Goal: Task Accomplishment & Management: Use online tool/utility

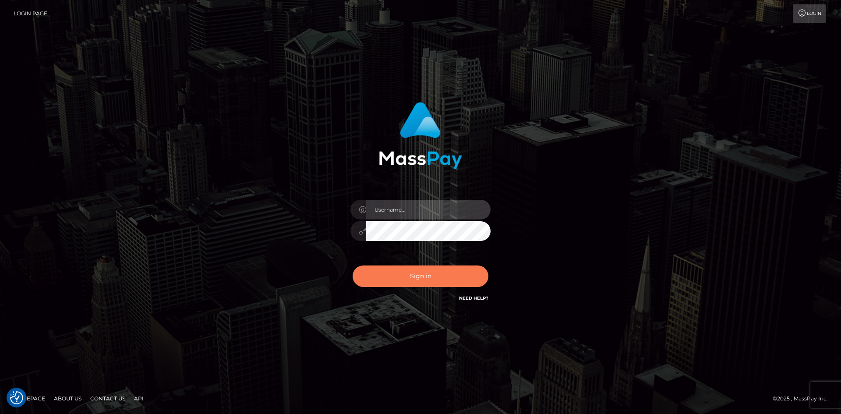
type input "alexstef"
click at [436, 276] on button "Sign in" at bounding box center [420, 275] width 136 height 21
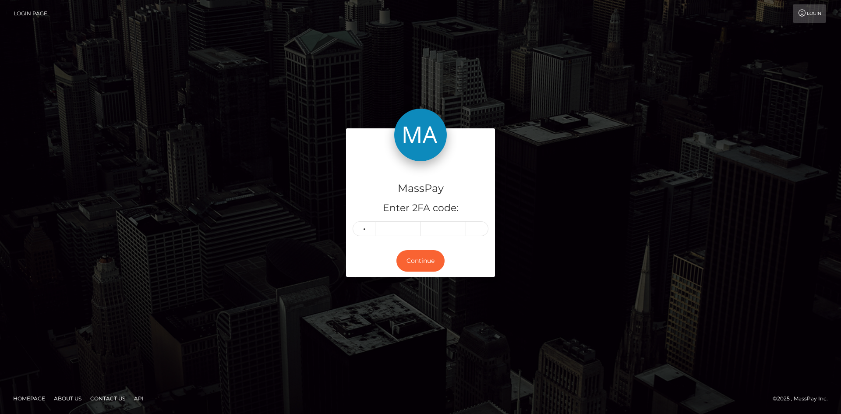
type input "5"
type input "0"
type input "2"
type input "8"
type input "7"
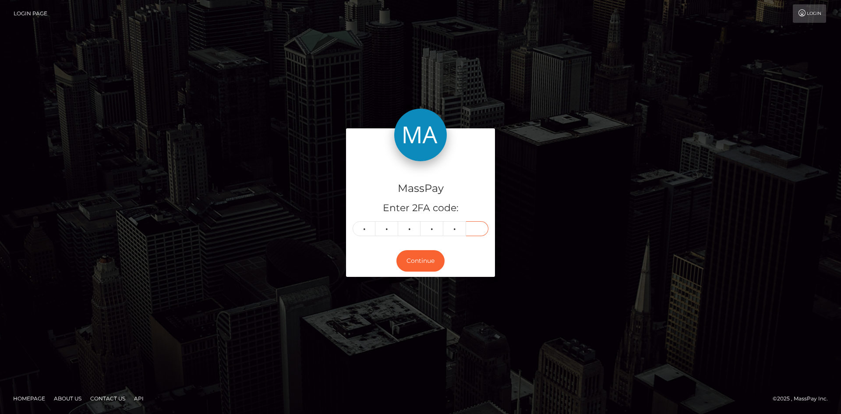
type input "5"
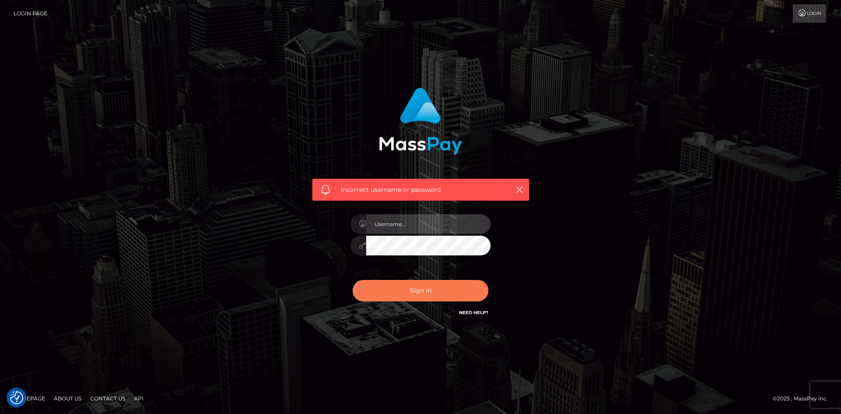
type input "alexstef"
click at [408, 288] on button "Sign in" at bounding box center [420, 290] width 136 height 21
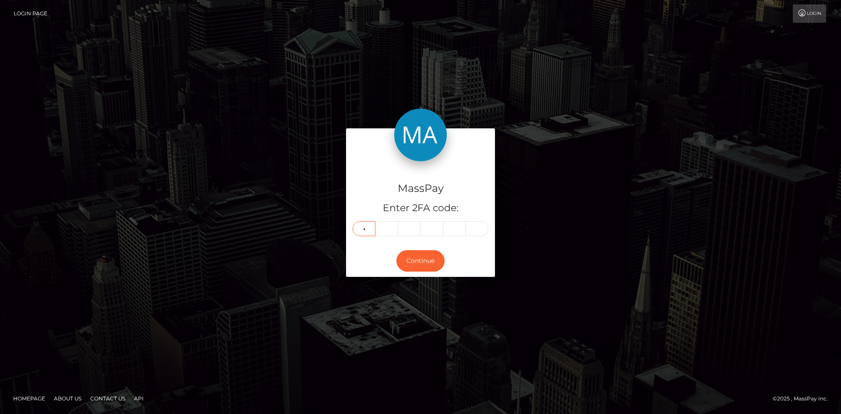
type input "3"
type input "0"
type input "4"
type input "3"
type input "8"
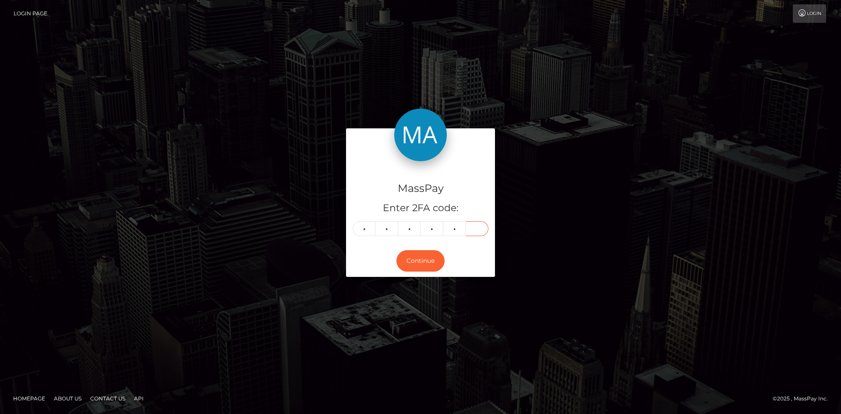
type input "4"
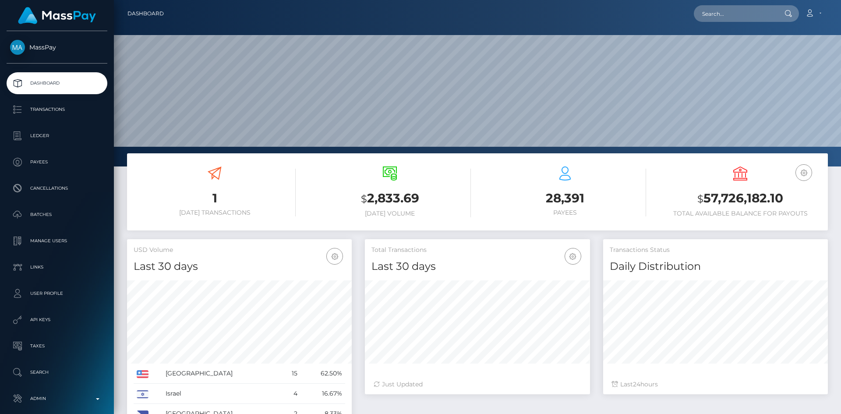
scroll to position [155, 225]
click at [722, 17] on input "text" at bounding box center [734, 13] width 82 height 17
paste input "23166278-8172-11f0-8023-0266f44cc279"
type input "23166278-8172-11f0-8023-0266f44cc279"
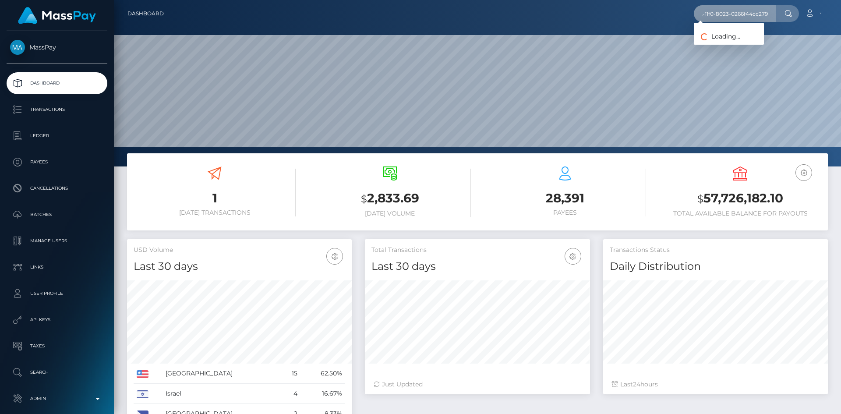
scroll to position [0, 0]
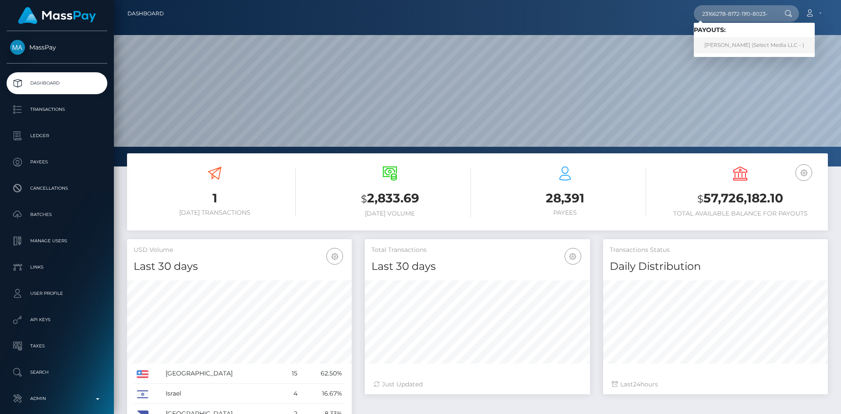
click at [732, 44] on link "[PERSON_NAME] (Select Media LLC - )" at bounding box center [753, 45] width 121 height 16
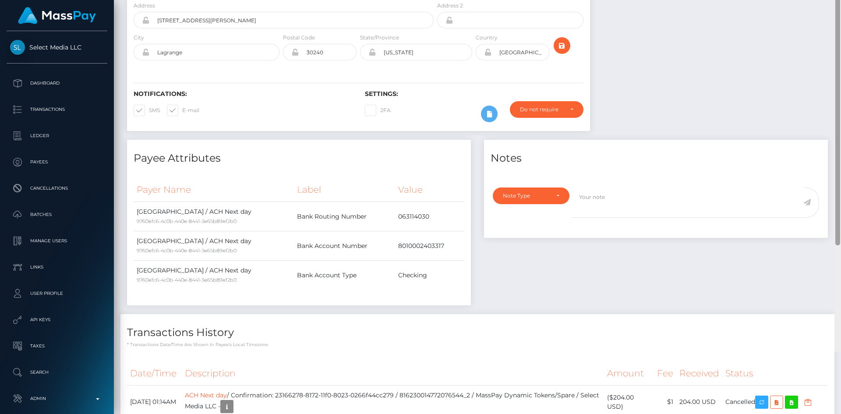
scroll to position [271, 0]
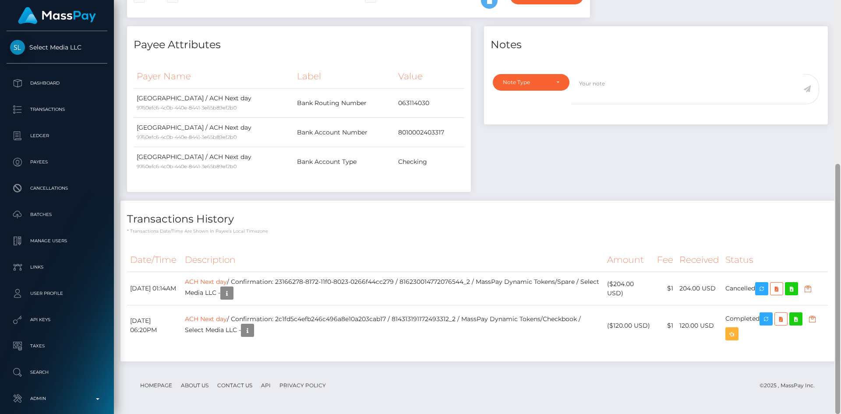
drag, startPoint x: 836, startPoint y: 78, endPoint x: 839, endPoint y: 224, distance: 145.8
click at [839, 224] on div at bounding box center [837, 289] width 5 height 250
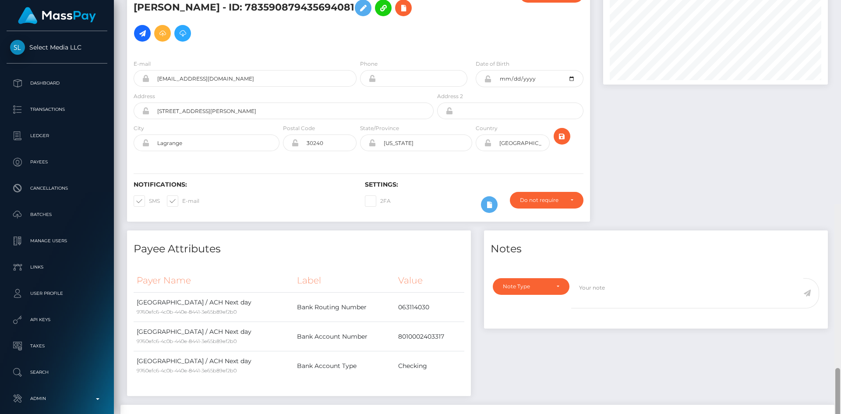
scroll to position [0, 0]
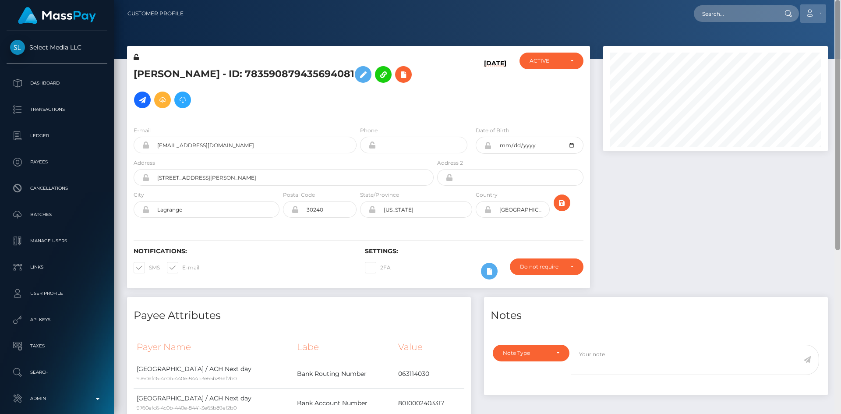
drag, startPoint x: 837, startPoint y: 220, endPoint x: 825, endPoint y: 18, distance: 201.7
click at [839, 15] on div "Customer Profile Loading... Loading..." at bounding box center [477, 207] width 727 height 414
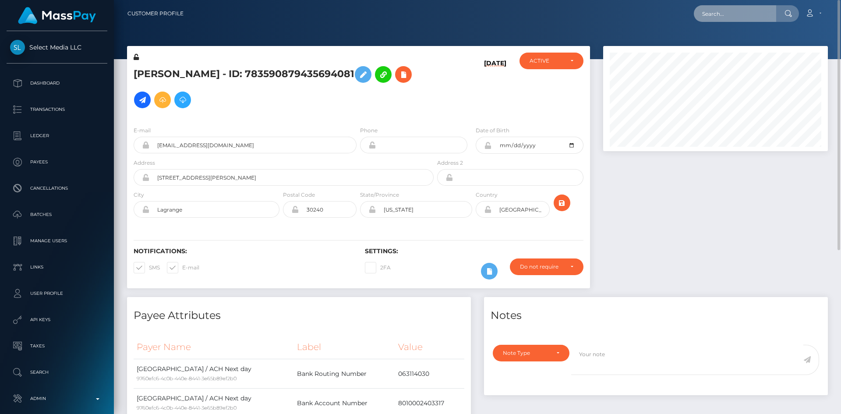
click at [719, 15] on input "text" at bounding box center [734, 13] width 82 height 17
paste input "Daria Fomchenko"
type input "Daria Fomchenko"
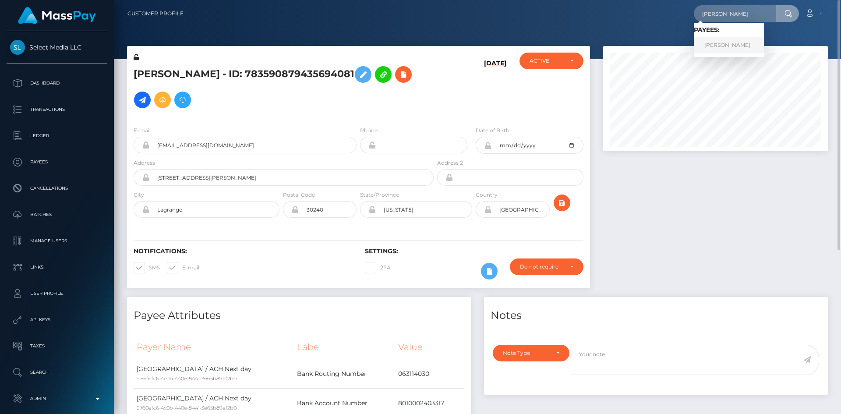
click at [751, 43] on link "DARYA VADIMOVNA FOMCHENKO" at bounding box center [728, 45] width 70 height 16
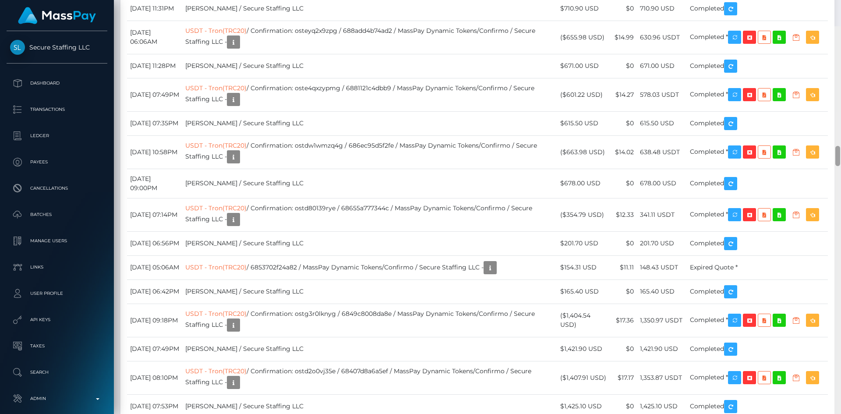
scroll to position [2429, 0]
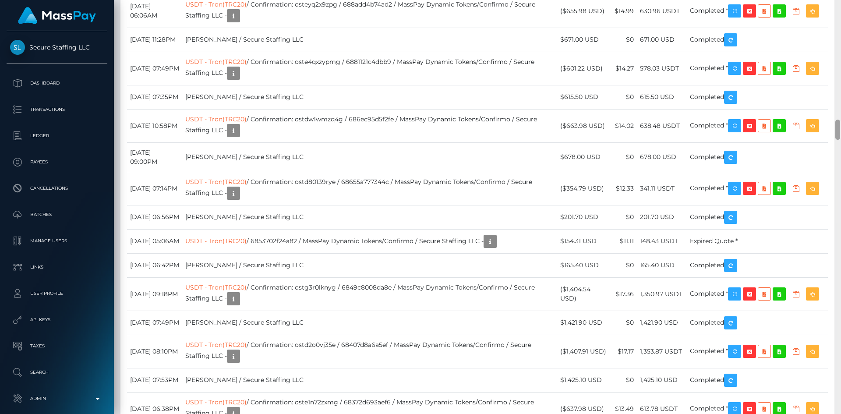
click at [840, 133] on div at bounding box center [837, 207] width 7 height 414
click at [756, 196] on div "Reverse Load" at bounding box center [748, 188] width 57 height 16
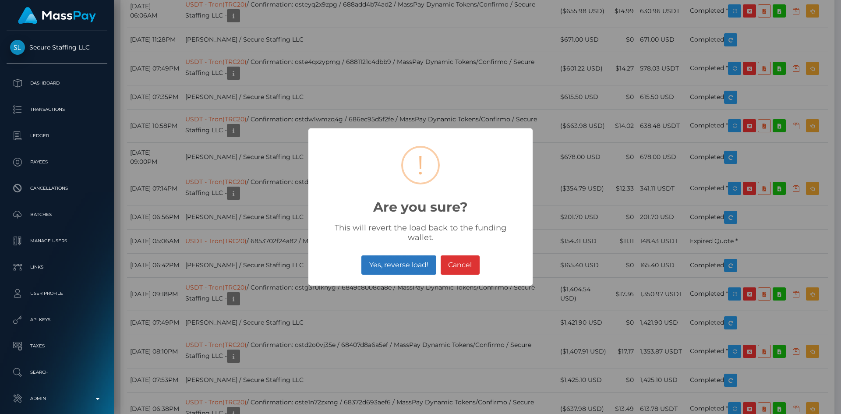
click at [426, 260] on button "Yes, reverse load!" at bounding box center [398, 264] width 74 height 19
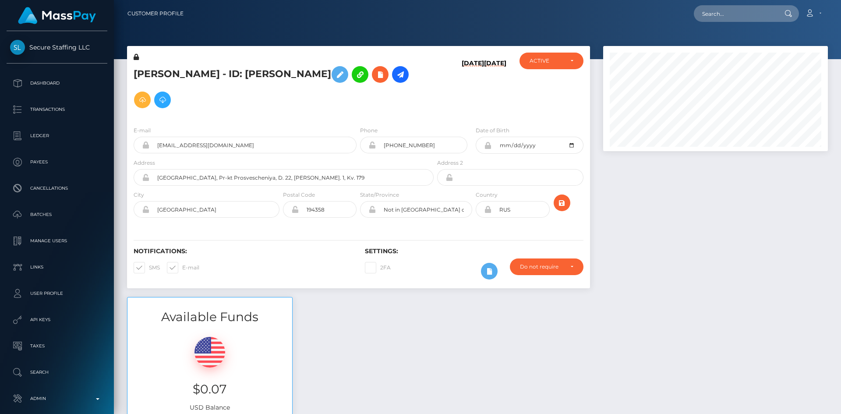
scroll to position [105, 225]
click at [724, 11] on input "text" at bounding box center [734, 13] width 82 height 17
paste input "VkwQiqngSZ2XoX6f1dcev"
click at [723, 14] on input "VkwQiqngSZ2XoX6f1dcev" at bounding box center [734, 13] width 82 height 17
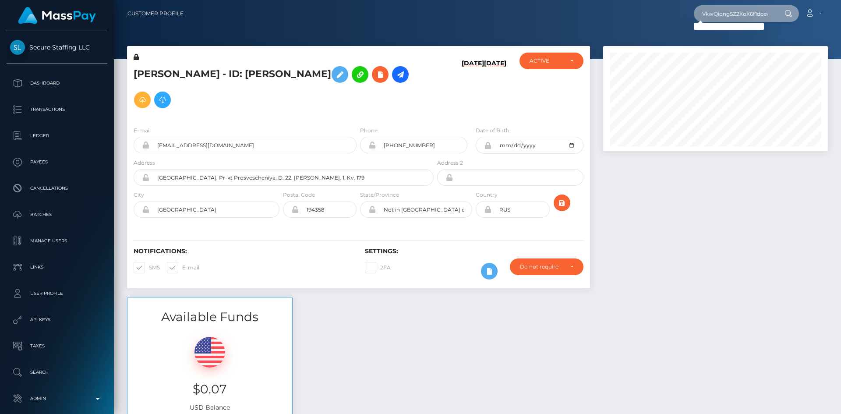
paste input "poact_Kjxq1fpK9f0m"
type input "poact_Kjxq1fpK9f0m"
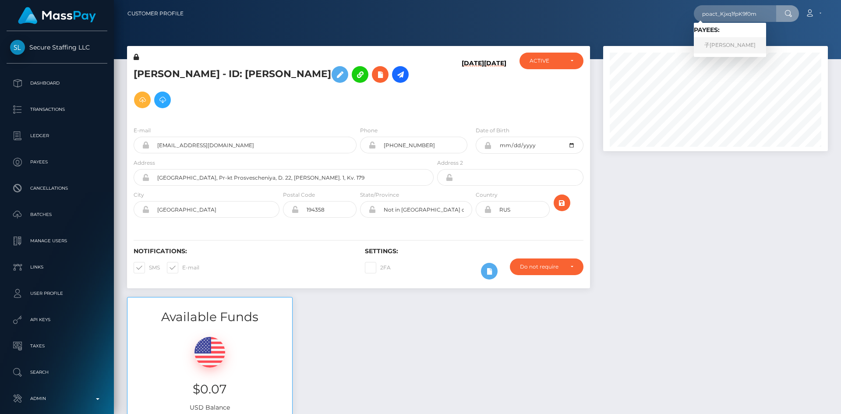
click at [710, 40] on link "子若 裴" at bounding box center [729, 45] width 72 height 16
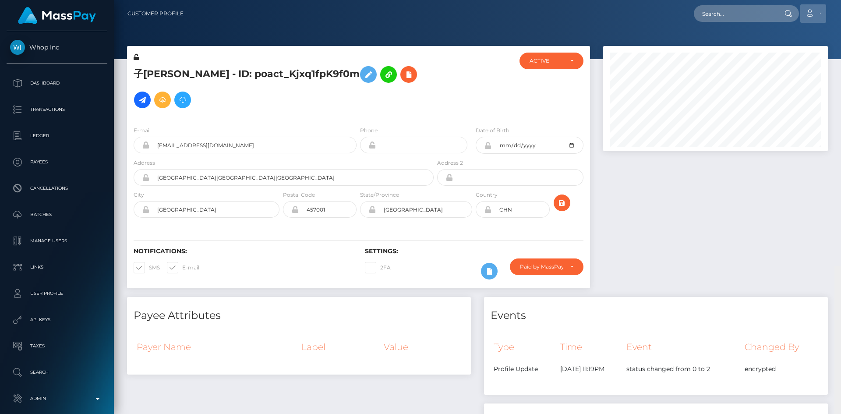
drag, startPoint x: 837, startPoint y: 69, endPoint x: 814, endPoint y: 5, distance: 68.0
click at [821, 13] on div "Customer Profile Loading... Loading..." at bounding box center [477, 207] width 727 height 414
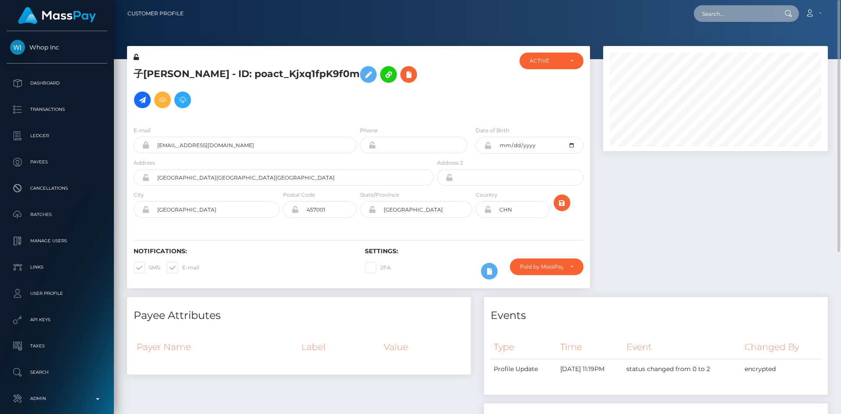
click at [736, 13] on input "text" at bounding box center [734, 13] width 82 height 17
paste input "pout_dtQiM6Z2j71UH"
type input "pout_dtQiM6Z2j71UH"
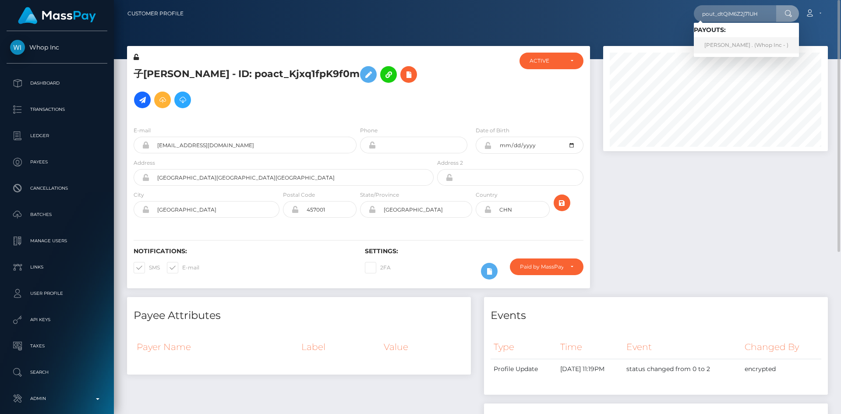
drag, startPoint x: 729, startPoint y: 43, endPoint x: 708, endPoint y: 44, distance: 20.6
click at [729, 43] on link "RONAK . (Whop Inc - )" at bounding box center [745, 45] width 105 height 16
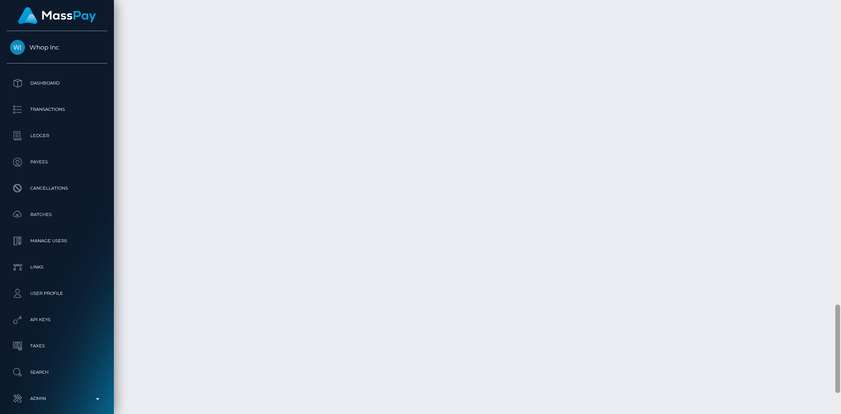
scroll to position [1515, 0]
drag, startPoint x: 837, startPoint y: 69, endPoint x: 799, endPoint y: 374, distance: 307.4
click at [839, 403] on div at bounding box center [837, 369] width 5 height 88
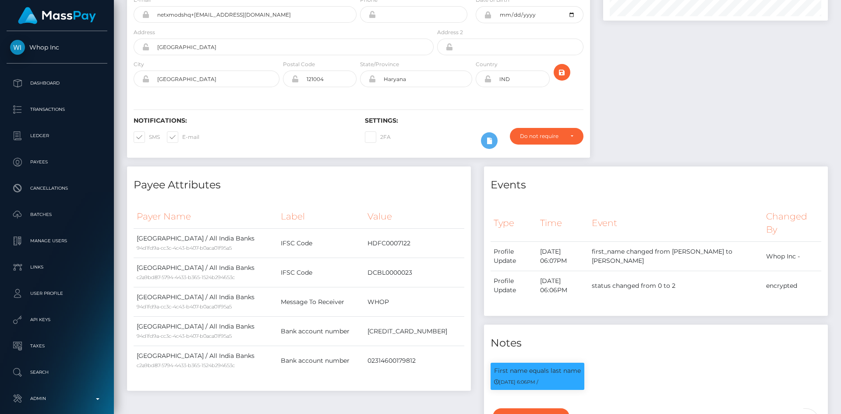
scroll to position [0, 0]
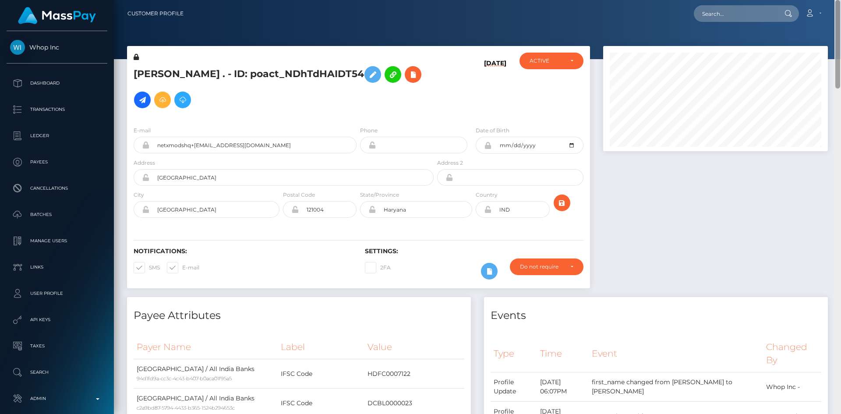
drag, startPoint x: 836, startPoint y: 344, endPoint x: 840, endPoint y: -16, distance: 359.9
click at [840, 0] on html "Whop Inc Dashboard Transactions Ledger Payees Cancellations Links" at bounding box center [420, 207] width 841 height 414
click at [760, 15] on input "text" at bounding box center [734, 13] width 82 height 17
paste input "pout_FIXTG87XpMDlj"
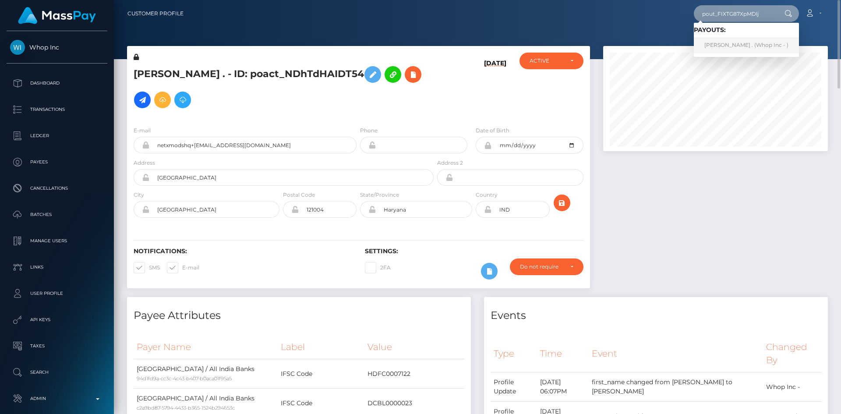
type input "pout_FIXTG87XpMDlj"
click at [723, 46] on link "[PERSON_NAME] . (Whop Inc - )" at bounding box center [745, 45] width 105 height 16
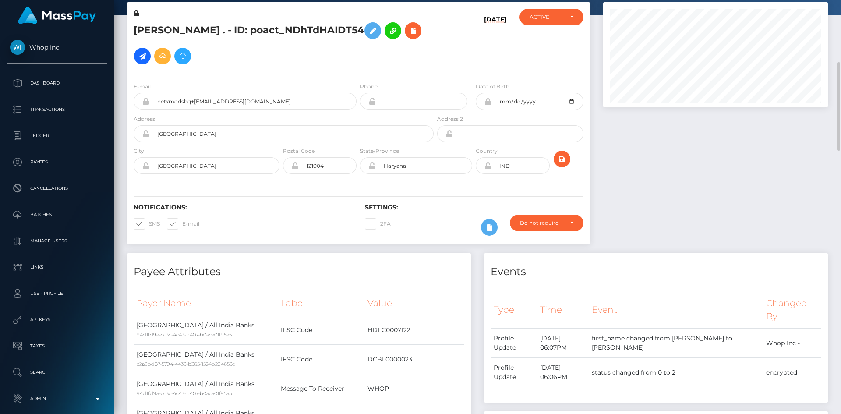
scroll to position [88, 0]
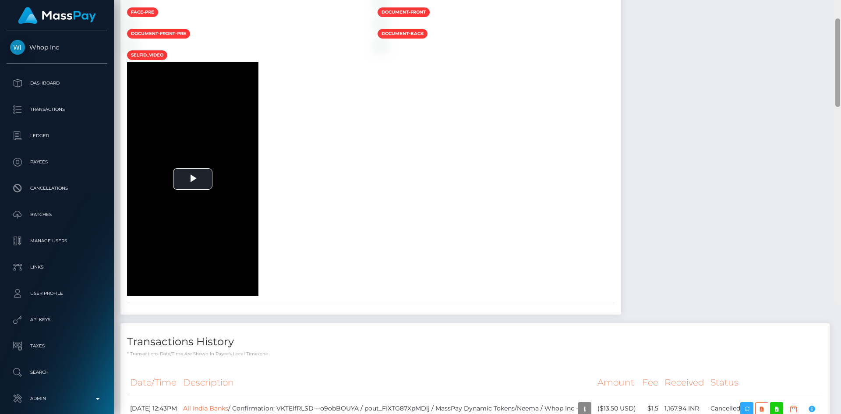
scroll to position [710, 0]
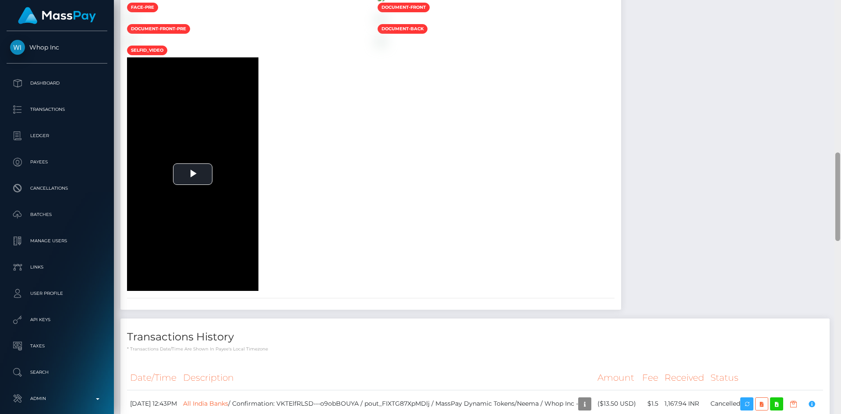
drag, startPoint x: 835, startPoint y: 187, endPoint x: 572, endPoint y: 225, distance: 265.8
click at [834, 280] on div "Customer Profile Loading... Loading..." at bounding box center [477, 207] width 727 height 414
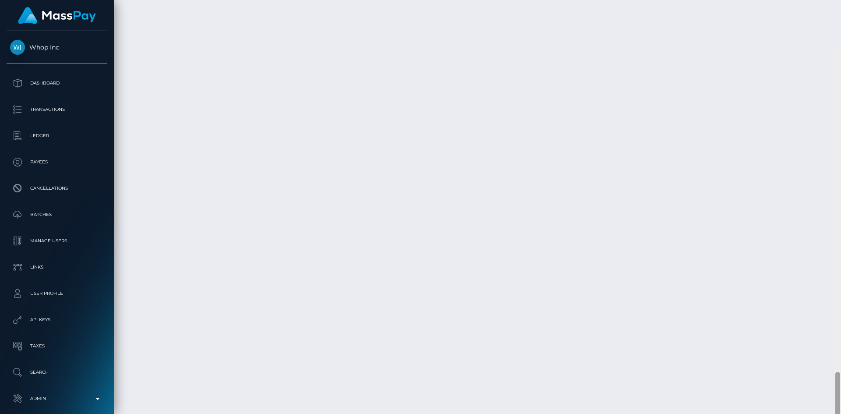
scroll to position [1515, 0]
drag, startPoint x: 837, startPoint y: 243, endPoint x: 824, endPoint y: 415, distance: 172.9
click at [824, 413] on html "Whop Inc Dashboard Transactions Ledger Payees Cancellations Links" at bounding box center [420, 207] width 841 height 414
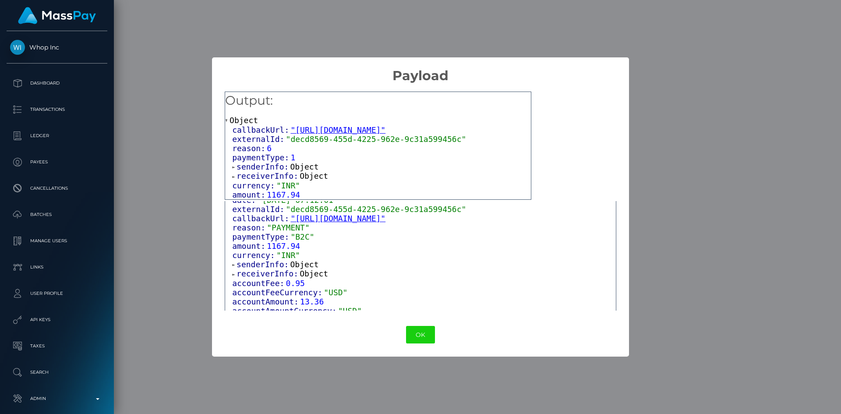
scroll to position [99, 0]
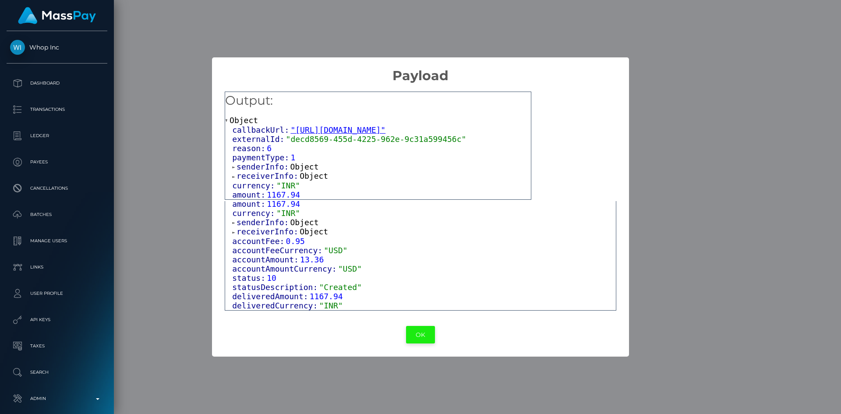
click at [411, 331] on button "OK" at bounding box center [420, 335] width 29 height 18
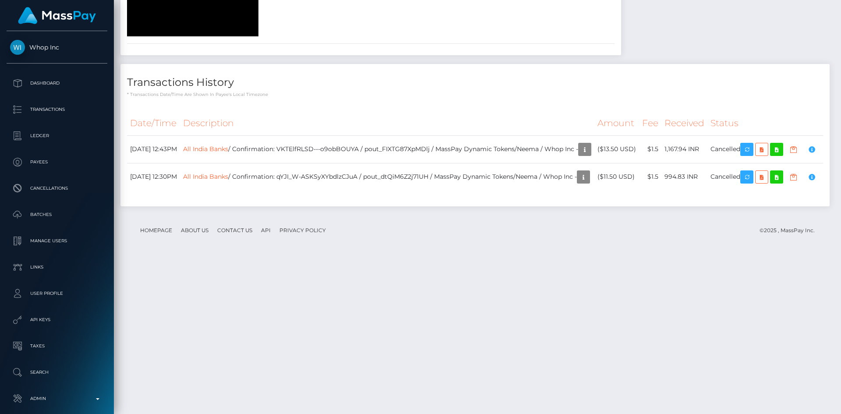
scroll to position [0, 0]
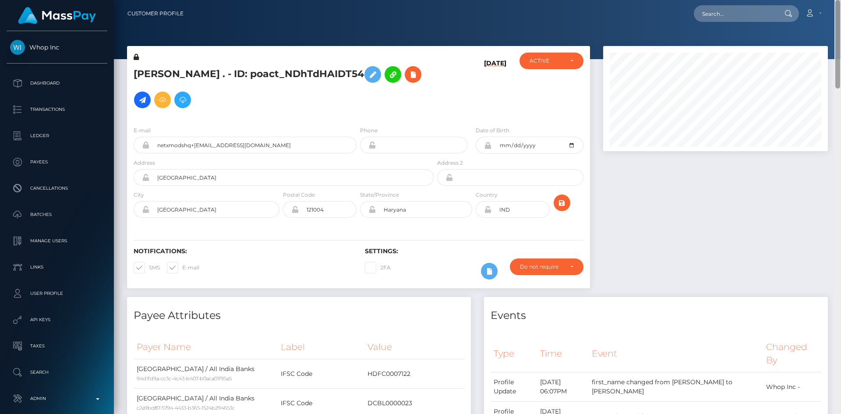
drag, startPoint x: 837, startPoint y: 376, endPoint x: 840, endPoint y: -38, distance: 414.2
click at [840, 0] on html "Whop Inc Dashboard Transactions Ledger Payees Cancellations Links" at bounding box center [420, 207] width 841 height 414
click at [721, 18] on input "text" at bounding box center [734, 13] width 82 height 17
paste input "pout_fiTgvPNqmZnjs"
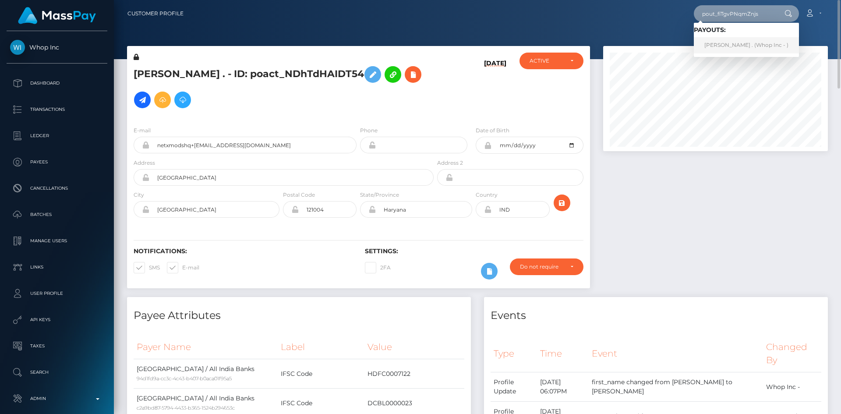
type input "pout_fiTgvPNqmZnjs"
click at [750, 44] on link "[PERSON_NAME] . (Whop Inc - )" at bounding box center [745, 45] width 105 height 16
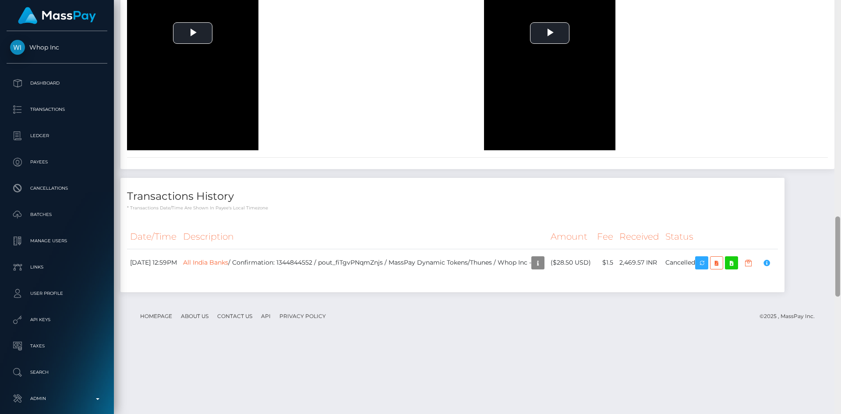
scroll to position [105, 225]
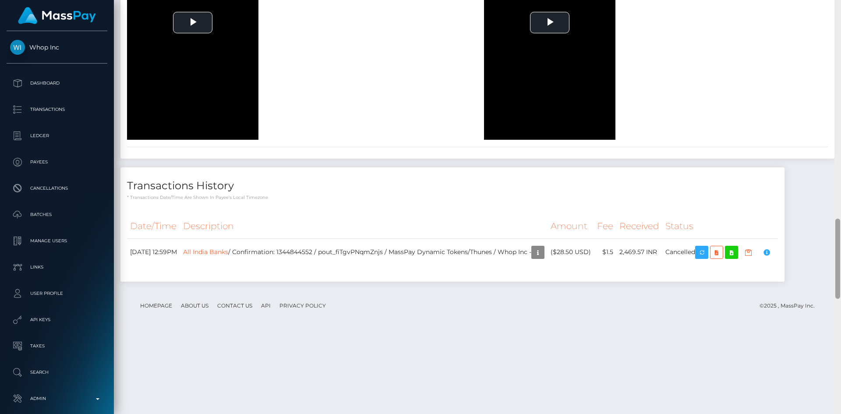
click at [829, 306] on div "Customer Profile Loading... Loading..." at bounding box center [477, 207] width 727 height 414
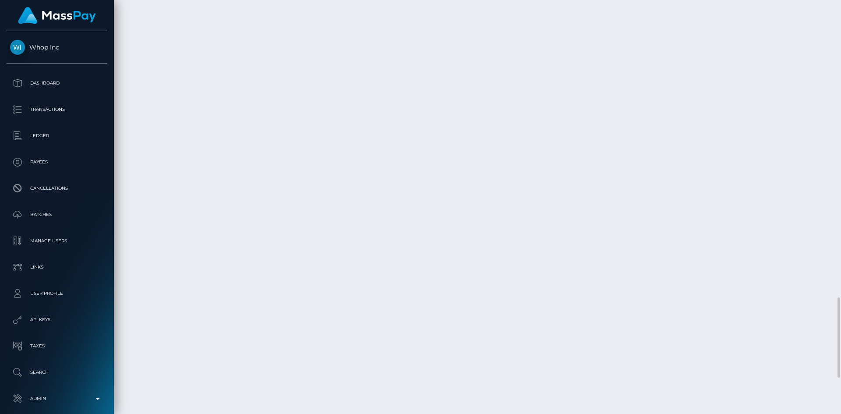
drag, startPoint x: 838, startPoint y: 239, endPoint x: 833, endPoint y: 300, distance: 61.5
click at [833, 299] on div "Customer Profile Loading... Loading..." at bounding box center [477, 207] width 727 height 414
drag, startPoint x: 837, startPoint y: 309, endPoint x: 840, endPoint y: 394, distance: 85.4
click at [840, 394] on div at bounding box center [837, 207] width 7 height 414
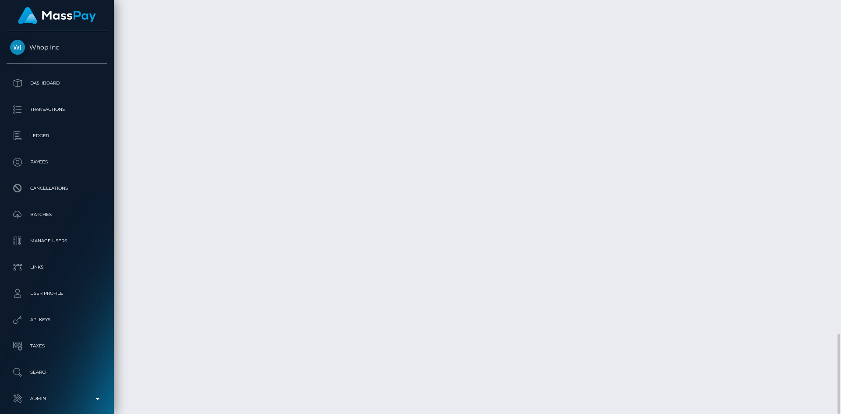
drag, startPoint x: 836, startPoint y: 350, endPoint x: 836, endPoint y: 405, distance: 54.3
click at [838, 405] on div at bounding box center [837, 374] width 5 height 80
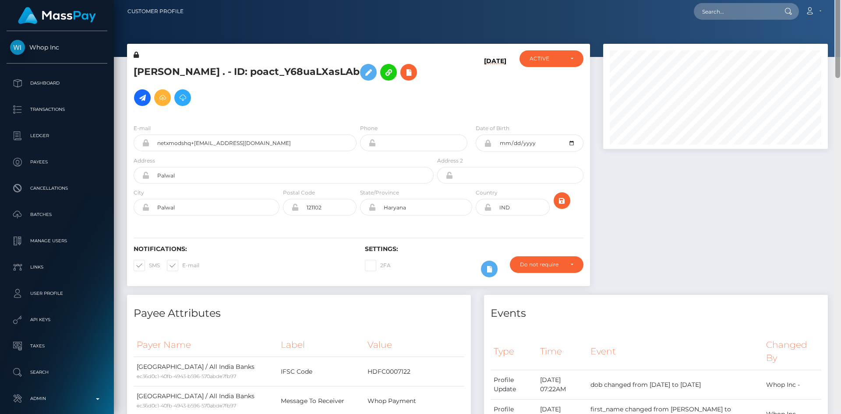
scroll to position [0, 0]
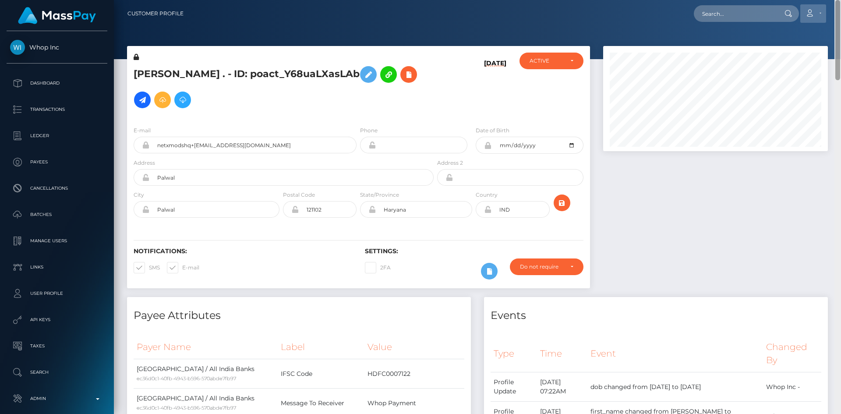
drag, startPoint x: 838, startPoint y: 366, endPoint x: 818, endPoint y: 19, distance: 347.7
click at [827, 28] on div "Customer Profile Loading... Loading..." at bounding box center [477, 207] width 727 height 414
click at [711, 14] on input "text" at bounding box center [734, 13] width 82 height 17
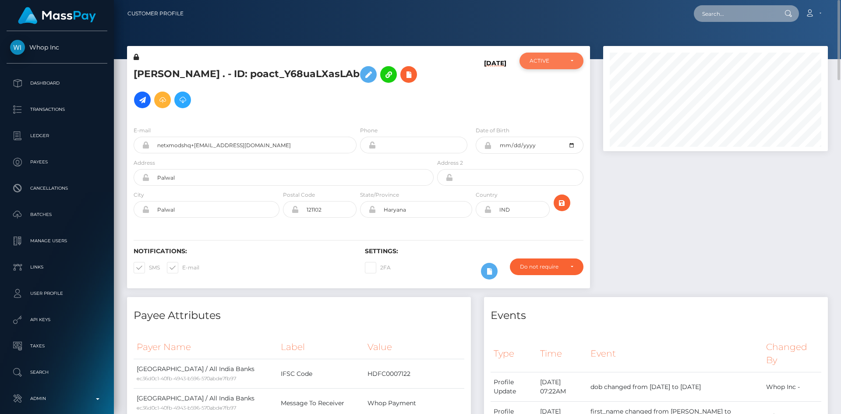
paste input "pout_6haVIPOOTPqcU"
type input "pout_6haVIPOOTPqcU"
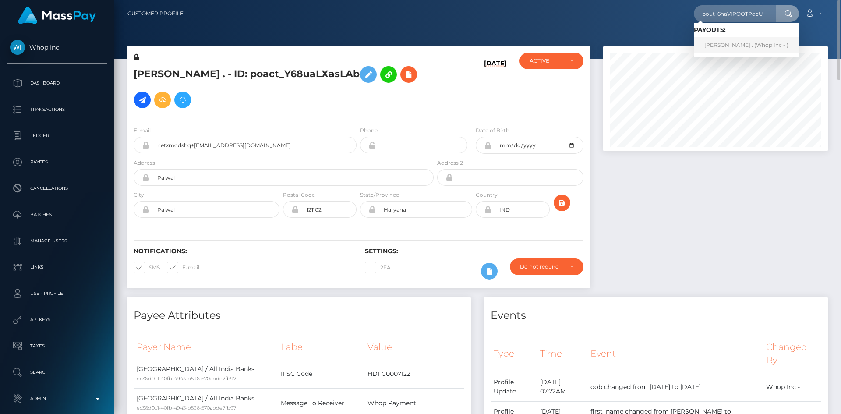
click at [725, 45] on link "[PERSON_NAME] . (Whop Inc - )" at bounding box center [745, 45] width 105 height 16
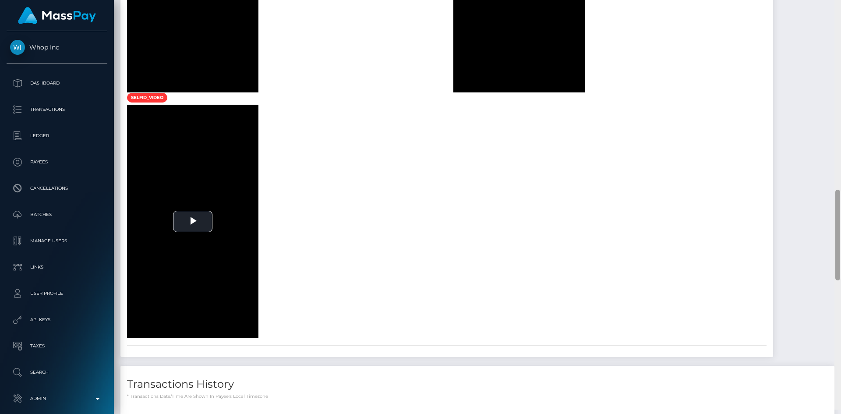
drag, startPoint x: 837, startPoint y: 88, endPoint x: 840, endPoint y: 302, distance: 213.2
click at [837, 349] on div at bounding box center [837, 203] width 7 height 414
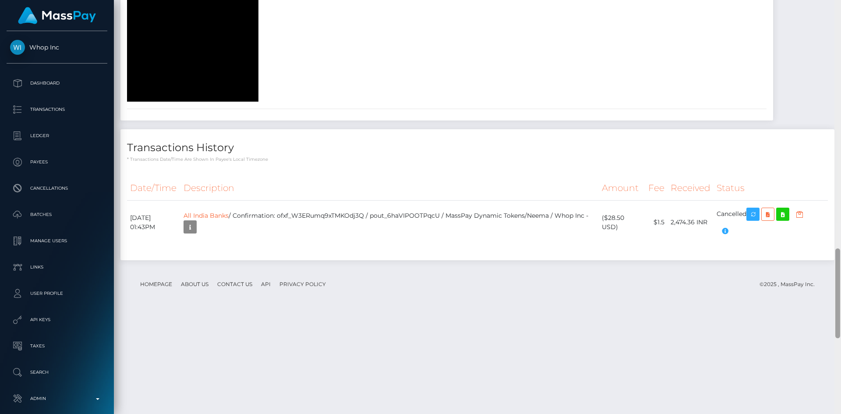
scroll to position [1491, 0]
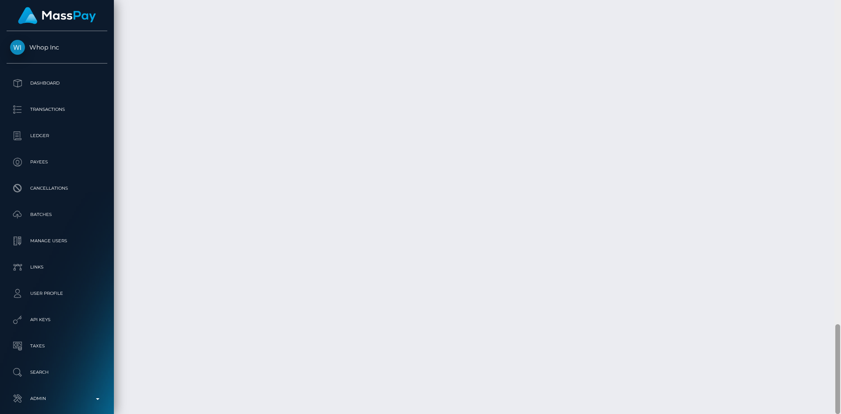
drag, startPoint x: 838, startPoint y: 201, endPoint x: 840, endPoint y: 384, distance: 183.9
click at [840, 384] on div at bounding box center [837, 207] width 7 height 414
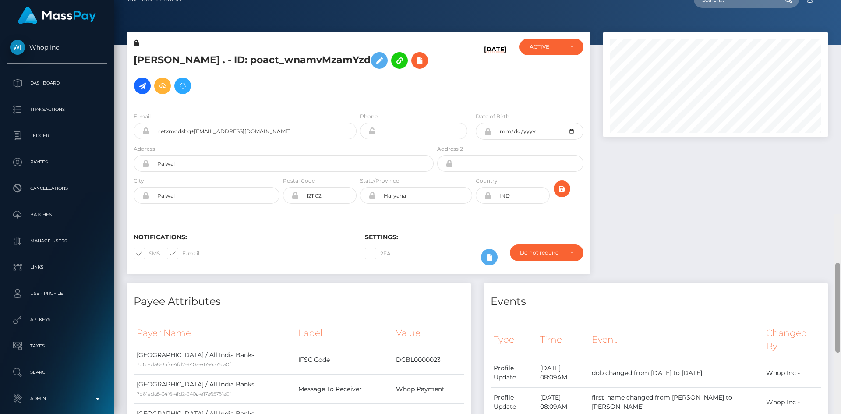
scroll to position [0, 0]
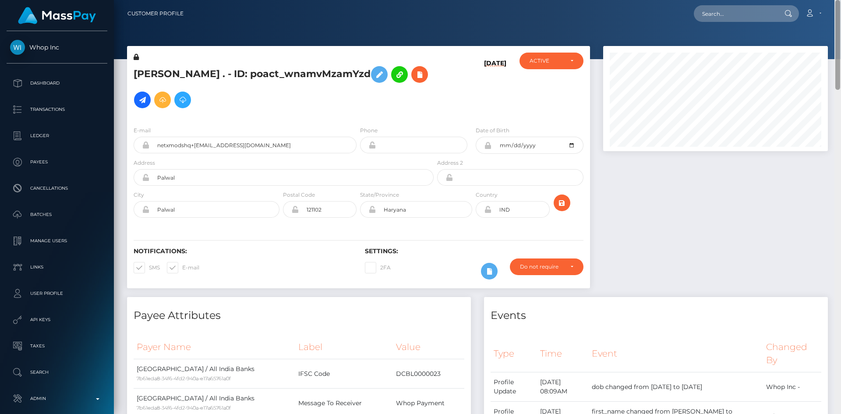
drag, startPoint x: 837, startPoint y: 394, endPoint x: 834, endPoint y: 17, distance: 377.0
click at [837, 17] on div "Customer Profile Loading... Loading..." at bounding box center [477, 207] width 727 height 414
drag, startPoint x: 729, startPoint y: 14, endPoint x: 719, endPoint y: 18, distance: 11.0
click at [729, 14] on input "text" at bounding box center [734, 13] width 82 height 17
paste input "pout_TOQp44y0VXuky"
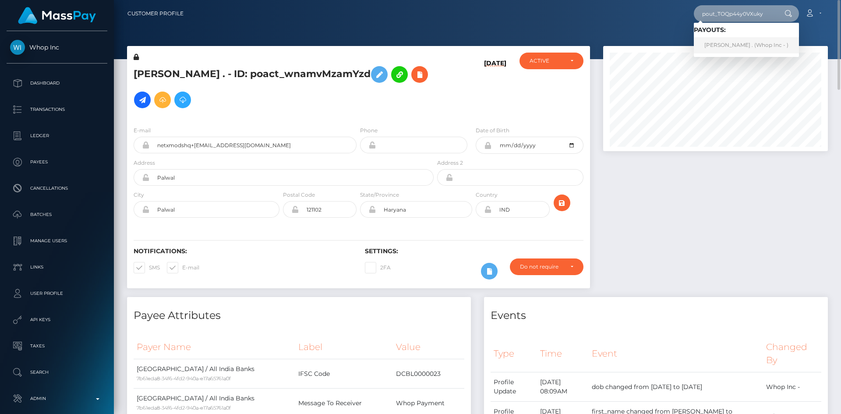
type input "pout_TOQp44y0VXuky"
drag, startPoint x: 729, startPoint y: 40, endPoint x: 711, endPoint y: 44, distance: 17.5
click at [729, 40] on link "RONAK . (Whop Inc - )" at bounding box center [745, 45] width 105 height 16
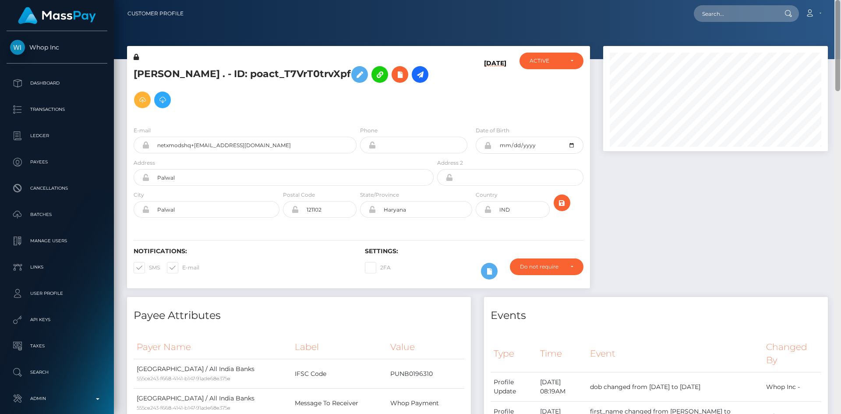
drag, startPoint x: 838, startPoint y: 292, endPoint x: 840, endPoint y: -38, distance: 329.7
click at [840, 0] on html "Whop Inc Dashboard Transactions Ledger Payees Cancellations Links" at bounding box center [420, 207] width 841 height 414
click at [717, 15] on input "text" at bounding box center [734, 13] width 82 height 17
paste input "pout_kK5TFSqxICrFE"
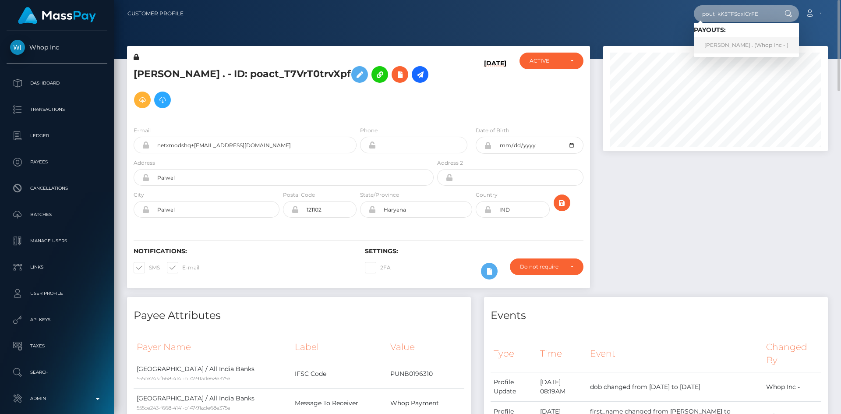
type input "pout_kK5TFSqxICrFE"
click at [728, 46] on link "[PERSON_NAME] . (Whop Inc - )" at bounding box center [745, 45] width 105 height 16
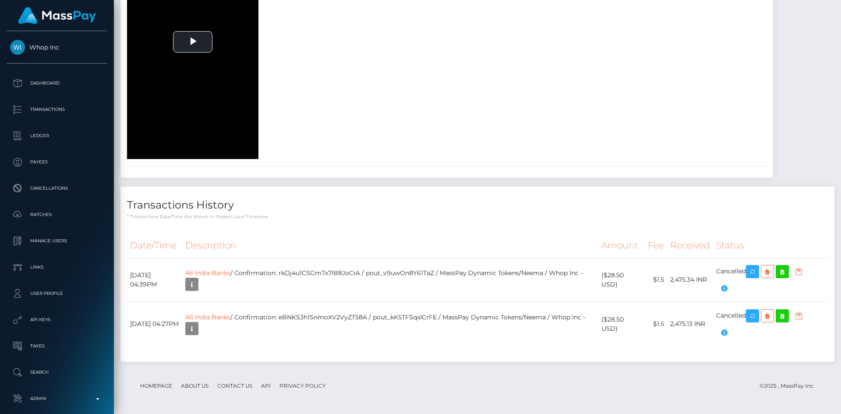
scroll to position [1535, 0]
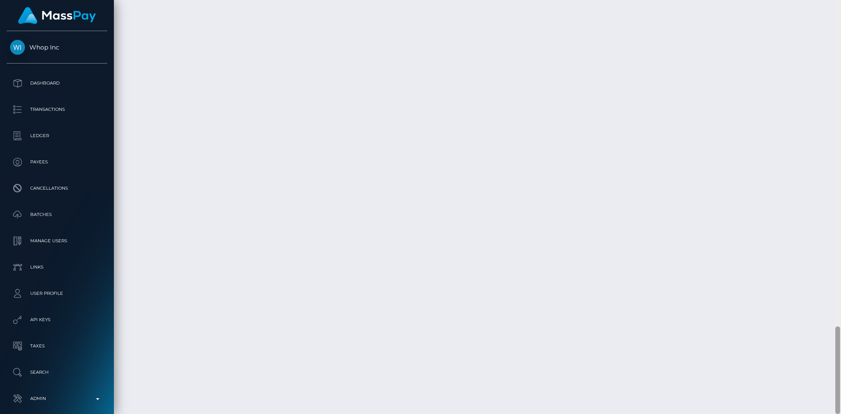
drag, startPoint x: 838, startPoint y: 66, endPoint x: 840, endPoint y: 433, distance: 367.3
click at [840, 413] on html "Whop Inc Dashboard Transactions Ledger Payees Cancellations Links" at bounding box center [420, 207] width 841 height 414
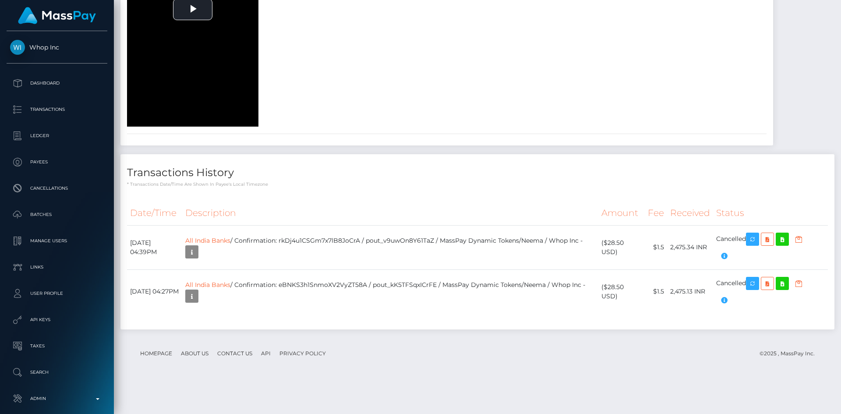
scroll to position [0, 0]
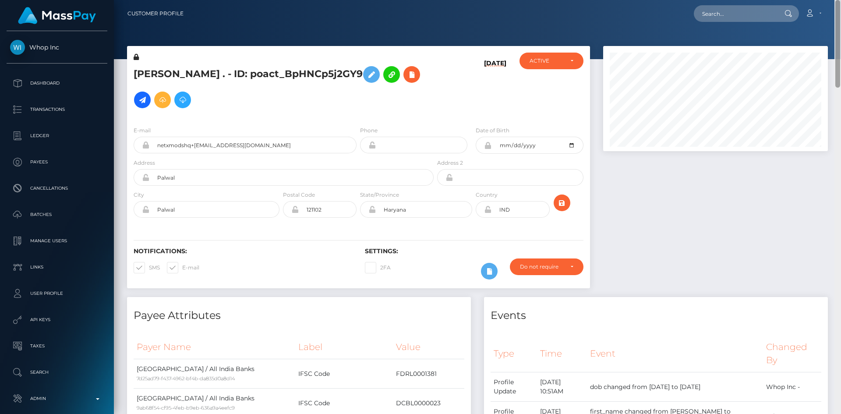
drag, startPoint x: 838, startPoint y: 384, endPoint x: 838, endPoint y: -38, distance: 421.6
click at [838, 0] on html "Whop Inc Dashboard Transactions Ledger Payees Cancellations Links" at bounding box center [420, 207] width 841 height 414
